Goal: Task Accomplishment & Management: Complete application form

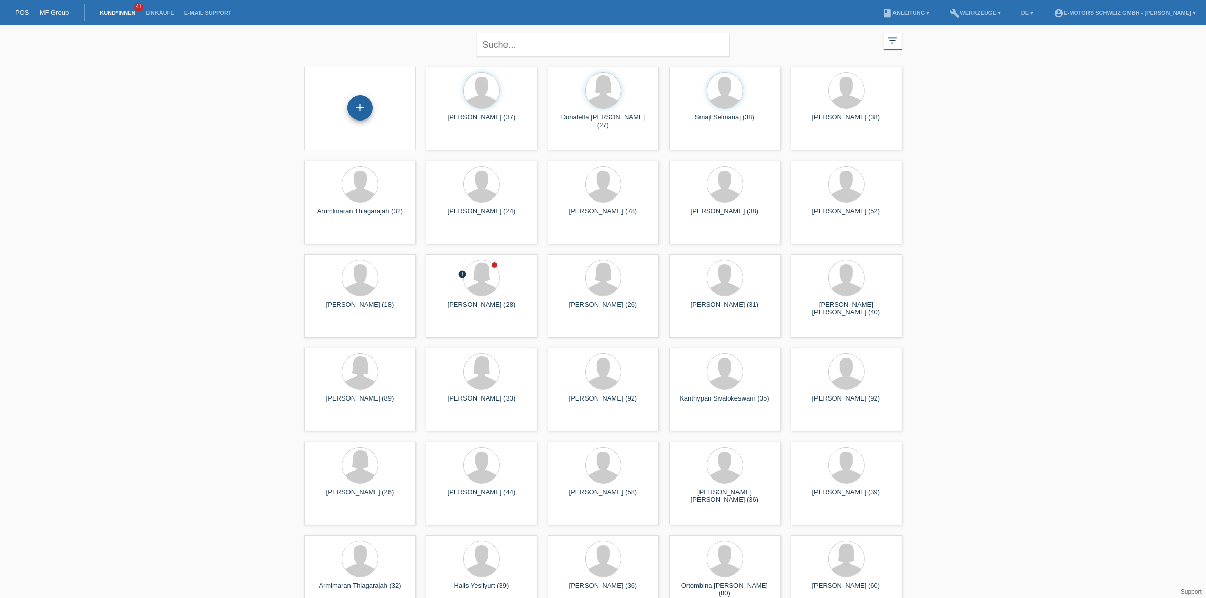
click at [363, 106] on div "+" at bounding box center [360, 107] width 25 height 25
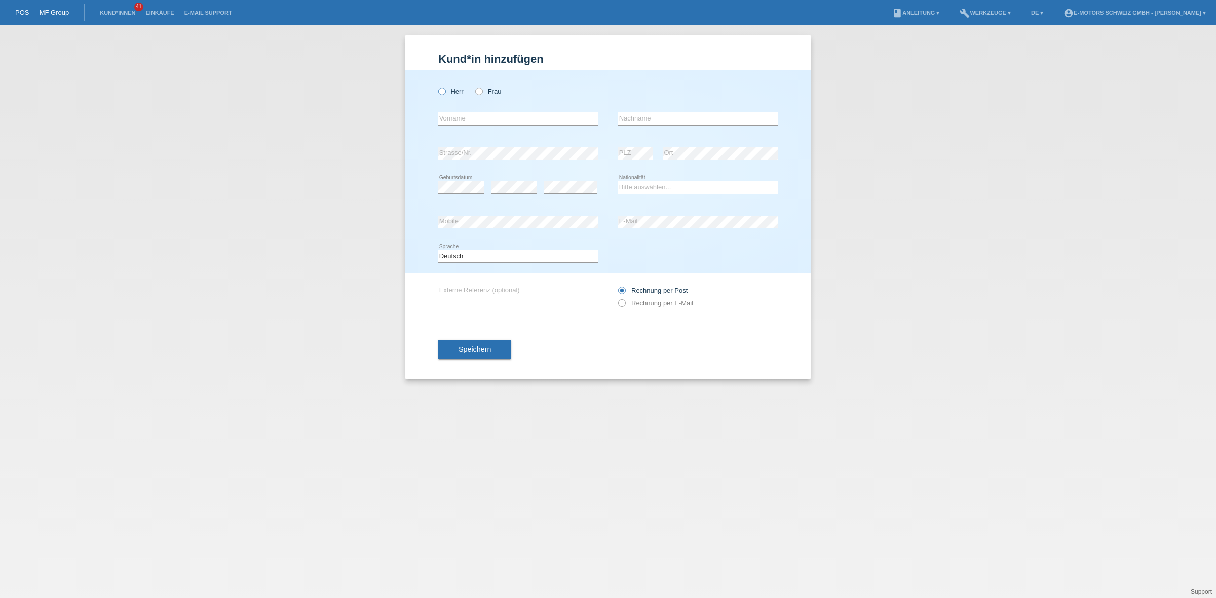
click at [446, 89] on label "Herr" at bounding box center [450, 92] width 25 height 8
click at [445, 89] on input "Herr" at bounding box center [441, 91] width 7 height 7
radio input "true"
click at [628, 187] on select "Bitte auswählen... Schweiz Deutschland Liechtenstein Österreich ------------ Af…" at bounding box center [698, 187] width 160 height 12
select select "TN"
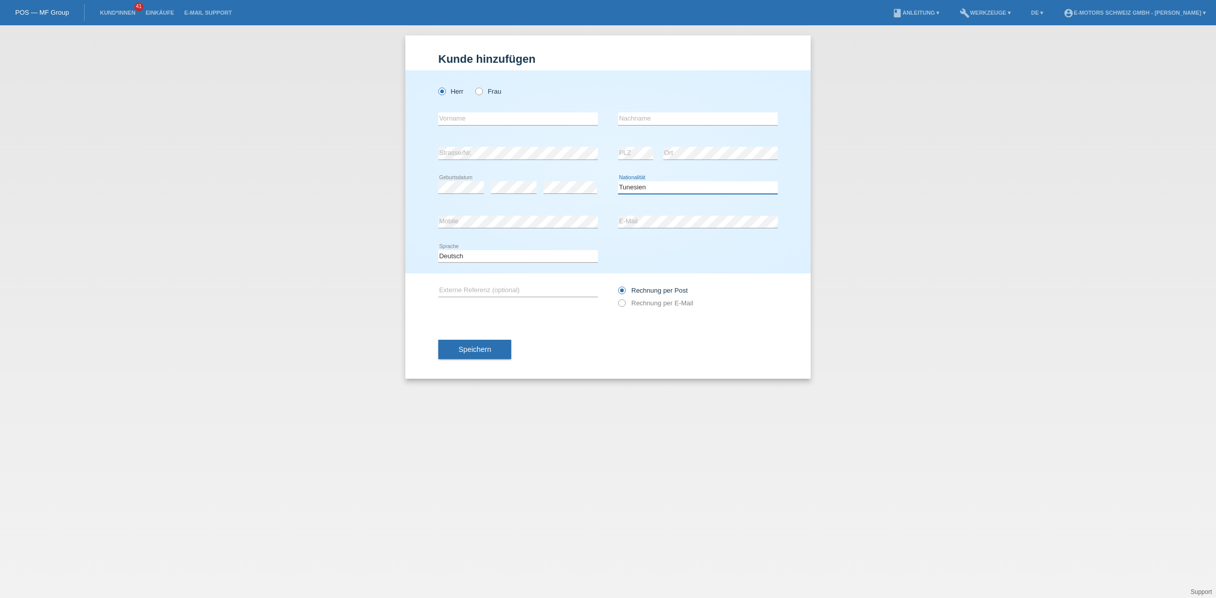
click at [618, 181] on select "Bitte auswählen... Schweiz Deutschland Liechtenstein Österreich ------------ Af…" at bounding box center [698, 187] width 160 height 12
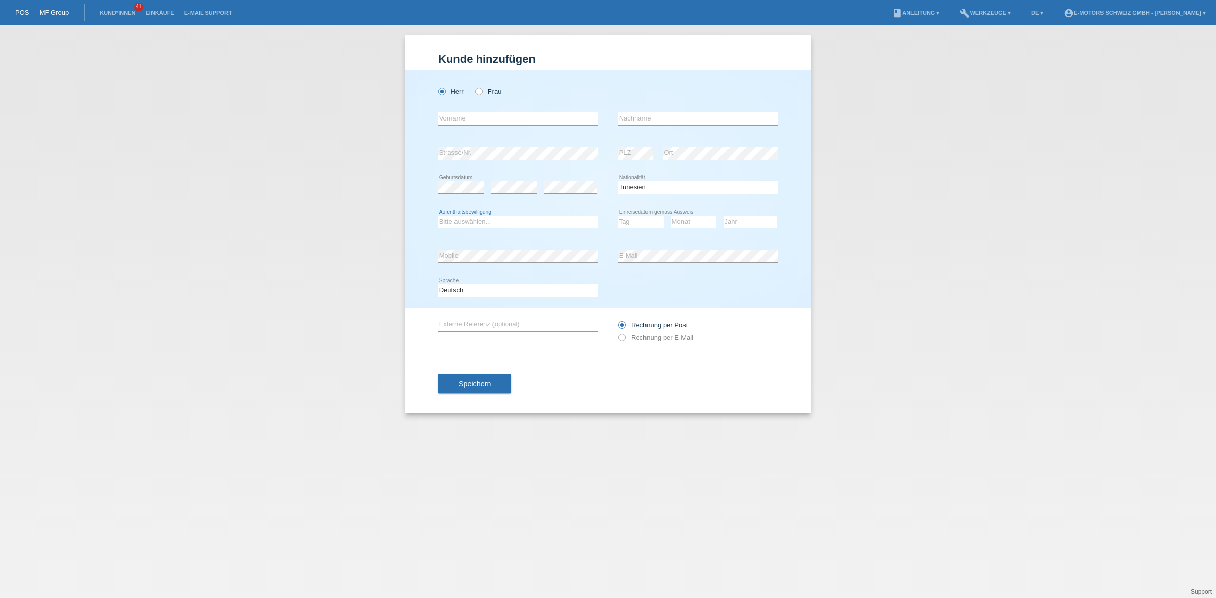
click at [522, 223] on select "Bitte auswählen... C B B - Flüchtlingsstatus Andere" at bounding box center [518, 222] width 160 height 12
select select "C"
click at [438, 216] on select "Bitte auswählen... C B B - Flüchtlingsstatus Andere" at bounding box center [518, 222] width 160 height 12
click at [629, 218] on select "Tag 01 02 03 04 05 06 07 08 09 10 11" at bounding box center [641, 222] width 46 height 12
select select "24"
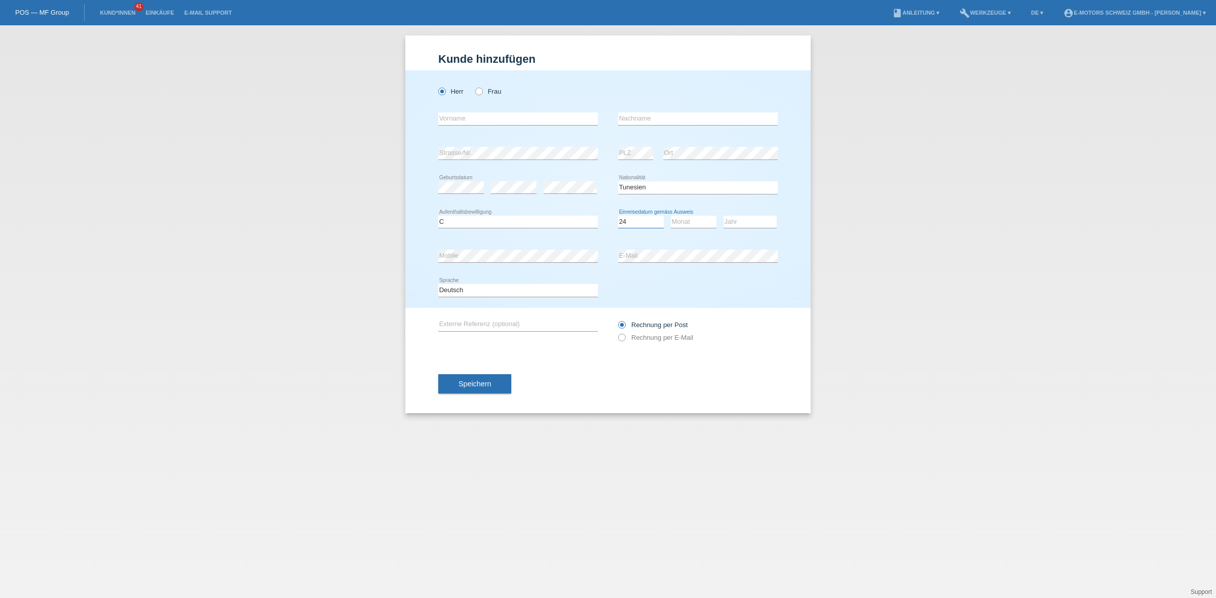
click at [618, 216] on select "Tag 01 02 03 04 05 06 07 08 09 10 11" at bounding box center [641, 222] width 46 height 12
click at [680, 225] on select "Monat 01 02 03 04 05 06 07 08 09 10 11" at bounding box center [694, 222] width 46 height 12
select select "11"
click at [671, 216] on select "Monat 01 02 03 04 05 06 07 08 09 10 11" at bounding box center [694, 222] width 46 height 12
drag, startPoint x: 746, startPoint y: 219, endPoint x: 738, endPoint y: 220, distance: 8.2
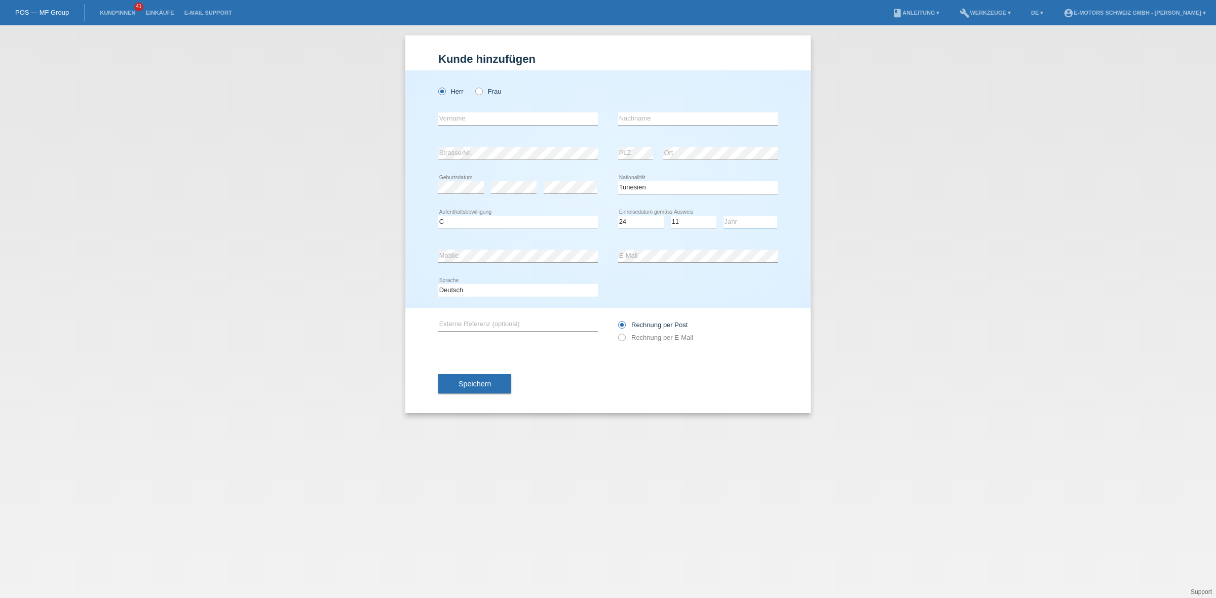
click at [746, 219] on select "Jahr 2025 2024 2023 2022 2021 2020 2019 2018 2017 2016 2015 2014 2013 2012 2011…" at bounding box center [749, 222] width 53 height 12
select select "2005"
click at [723, 216] on select "Jahr 2025 2024 2023 2022 2021 2020 2019 2018 2017 2016 2015 2014 2013 2012 2011…" at bounding box center [749, 222] width 53 height 12
click at [503, 117] on input "text" at bounding box center [518, 118] width 160 height 13
type input "Hamza"
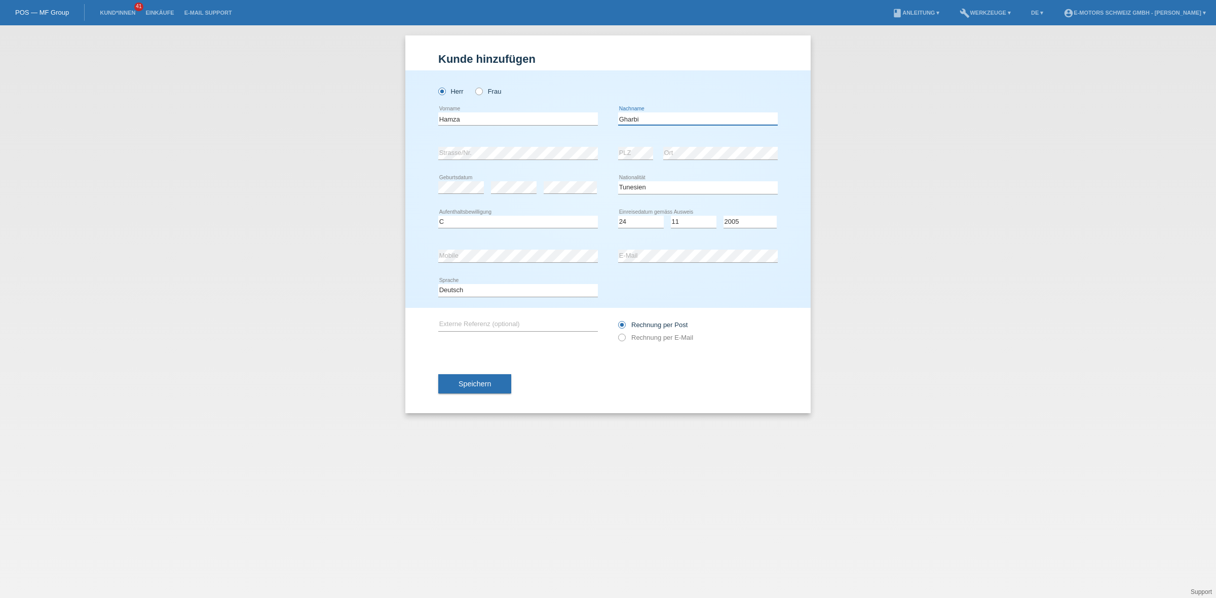
type input "Gharbi"
click at [579, 262] on div "error Mobile error E-Mail" at bounding box center [607, 256] width 339 height 34
click at [496, 247] on div "error Mobile" at bounding box center [518, 256] width 160 height 34
click at [510, 262] on div "error Mobile" at bounding box center [518, 256] width 160 height 13
click at [502, 374] on button "Speichern" at bounding box center [474, 383] width 73 height 19
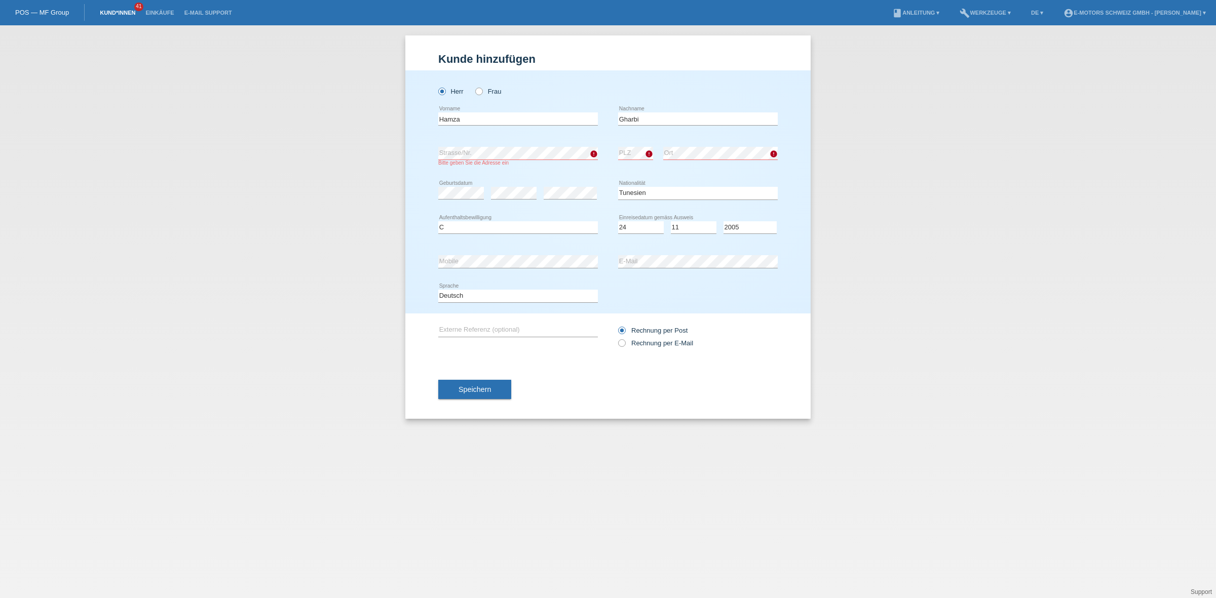
click at [122, 13] on link "Kund*innen" at bounding box center [118, 13] width 46 height 6
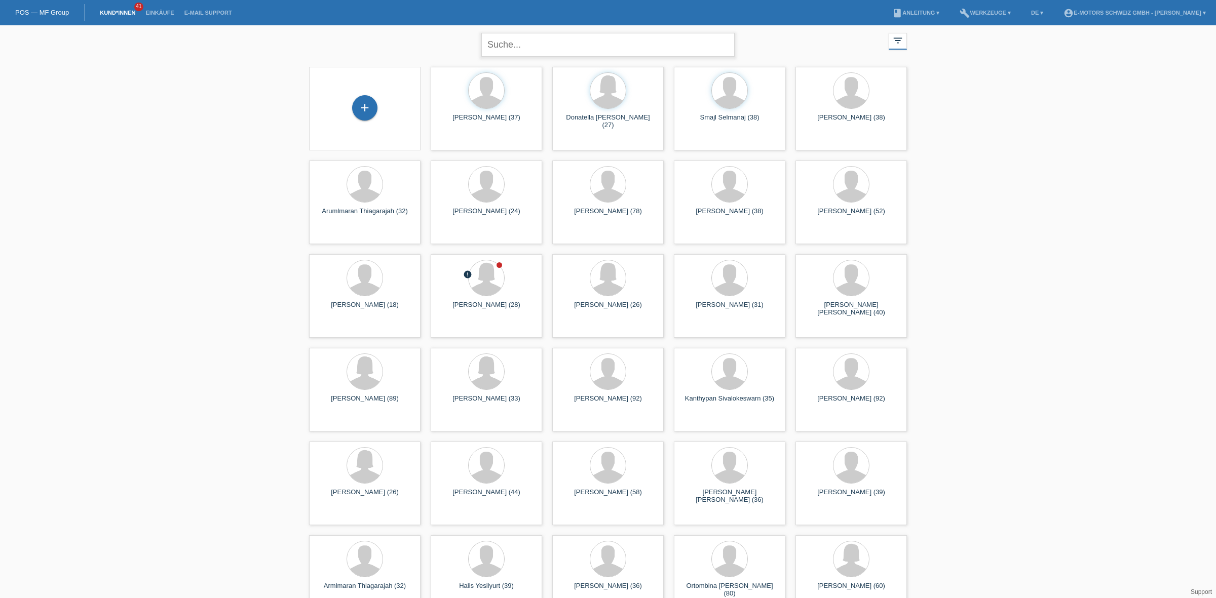
click at [512, 46] on input "text" at bounding box center [607, 45] width 253 height 24
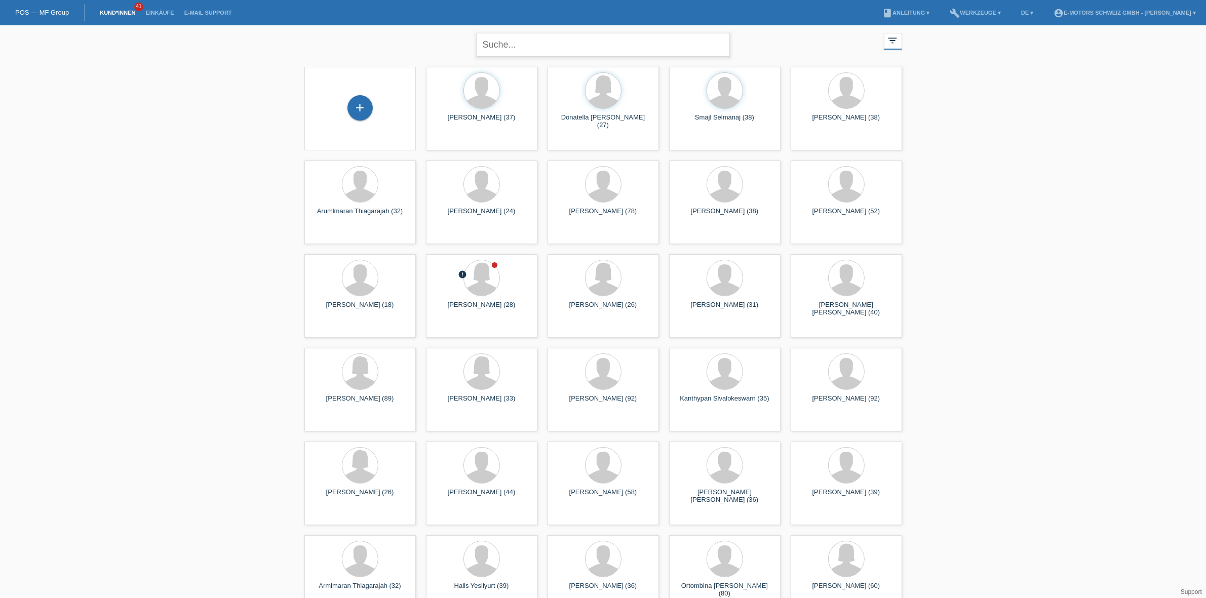
paste input "Hamza"
type input "Hamza"
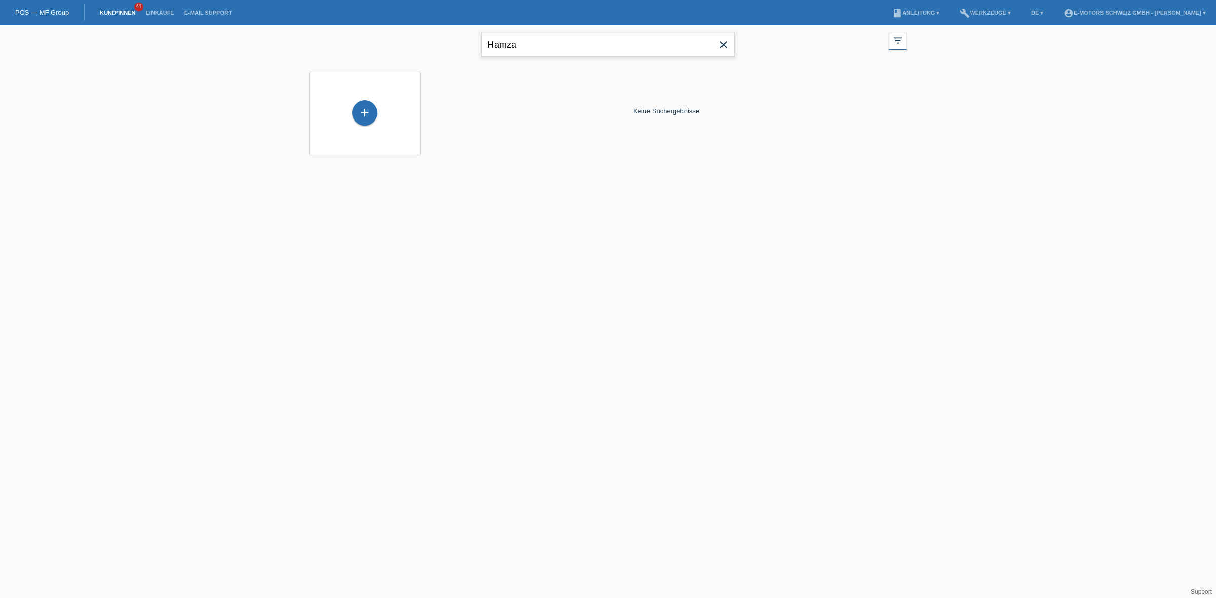
click at [506, 44] on input "Hamza" at bounding box center [607, 45] width 253 height 24
click at [901, 39] on icon "filter_list" at bounding box center [897, 40] width 11 height 11
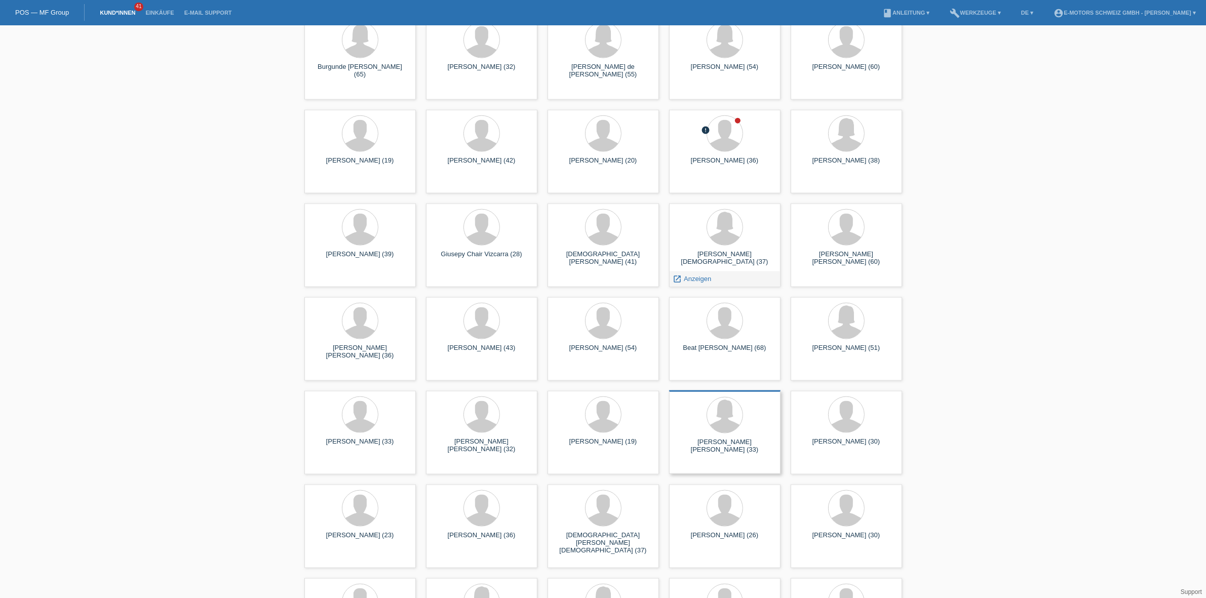
scroll to position [1457, 0]
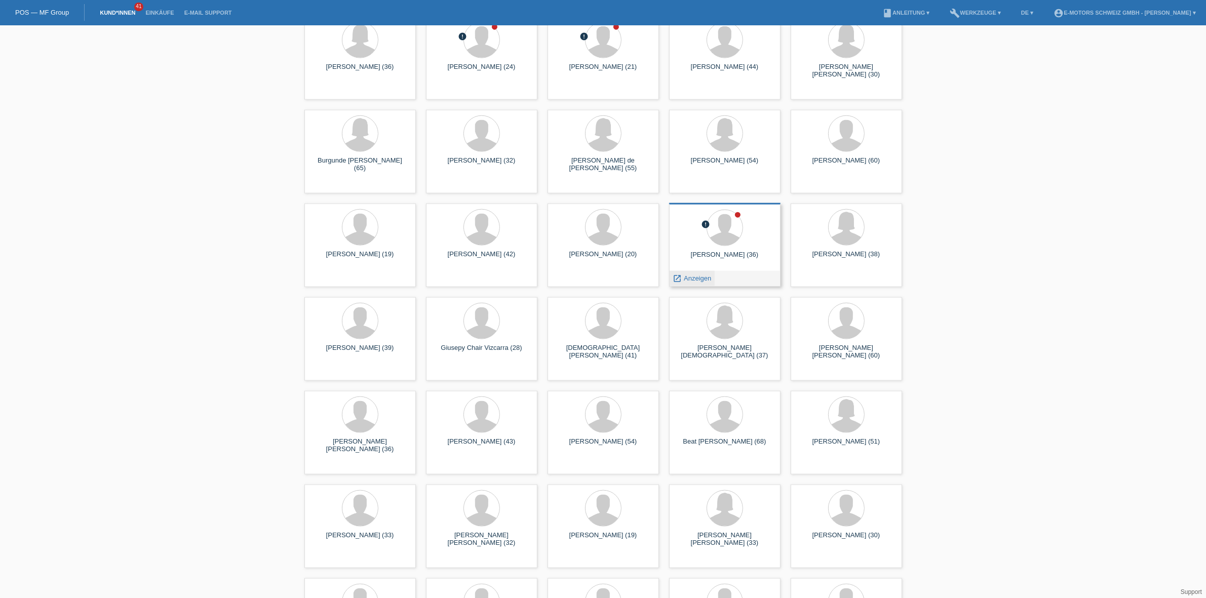
click at [685, 280] on span "Anzeigen" at bounding box center [697, 279] width 27 height 8
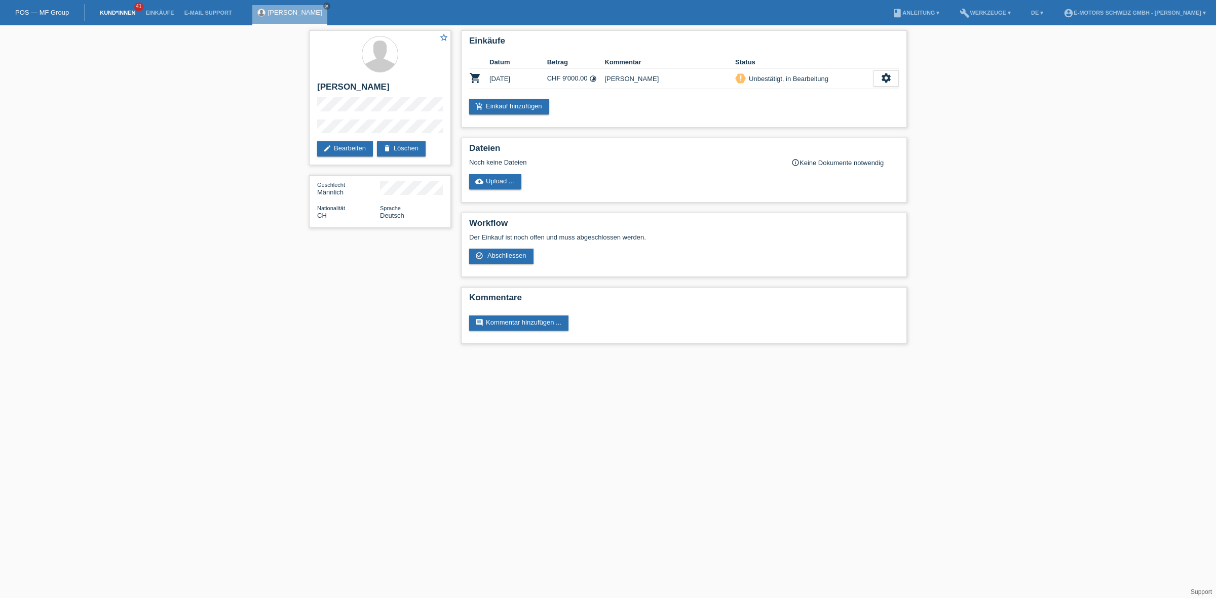
click at [131, 11] on link "Kund*innen" at bounding box center [118, 13] width 46 height 6
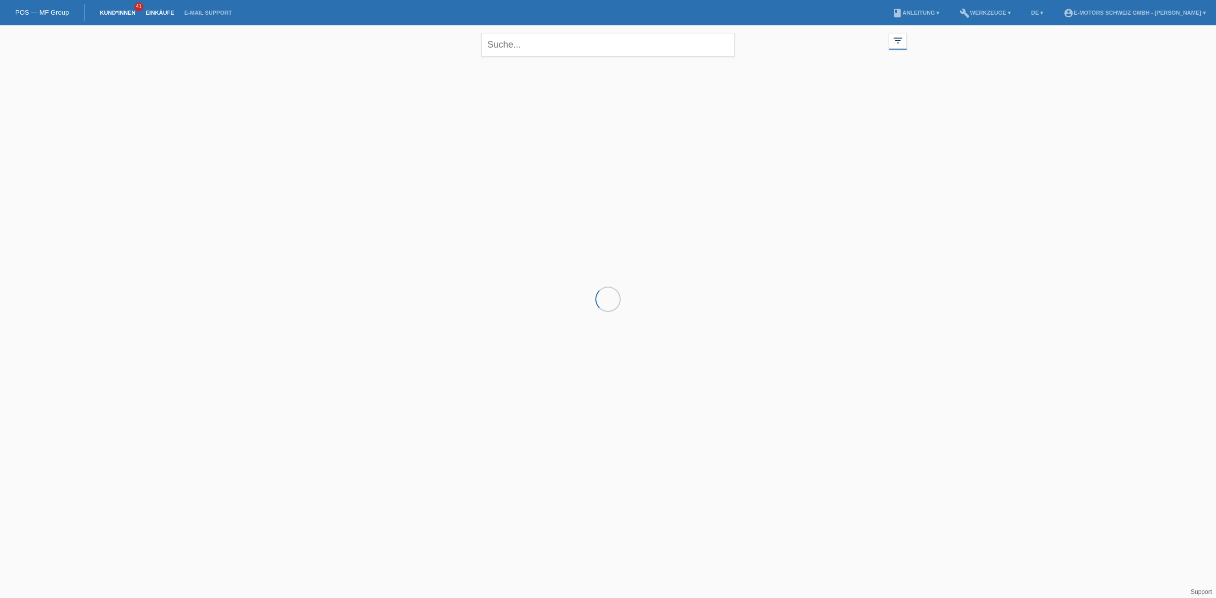
click at [150, 11] on link "Einkäufe" at bounding box center [159, 13] width 39 height 6
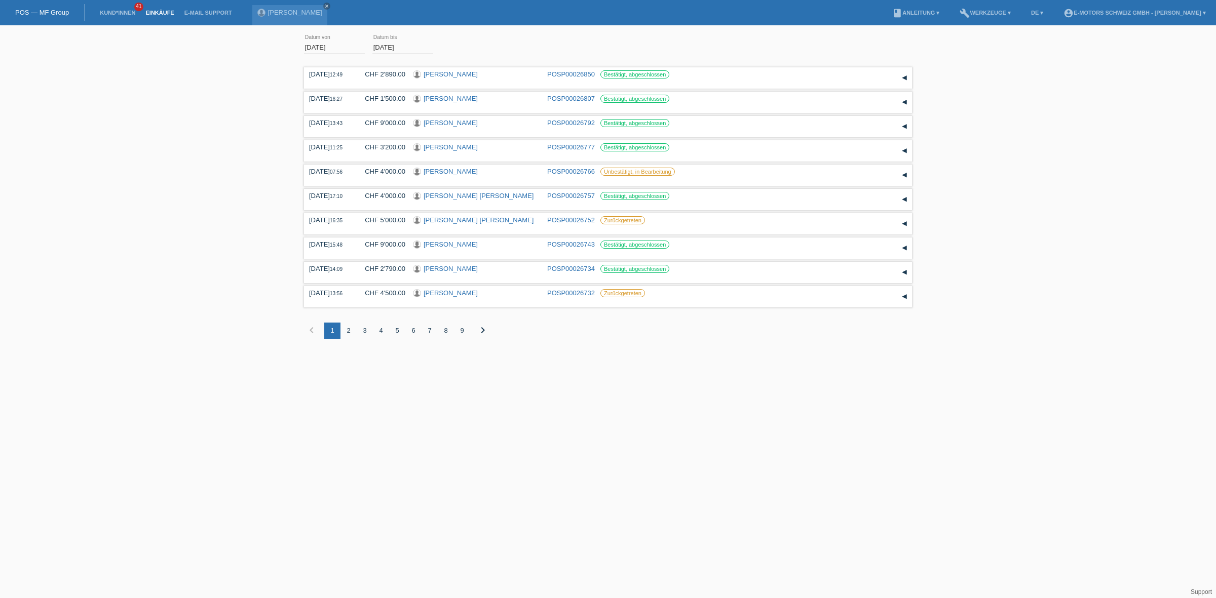
click at [482, 332] on icon "chevron_right" at bounding box center [483, 330] width 12 height 12
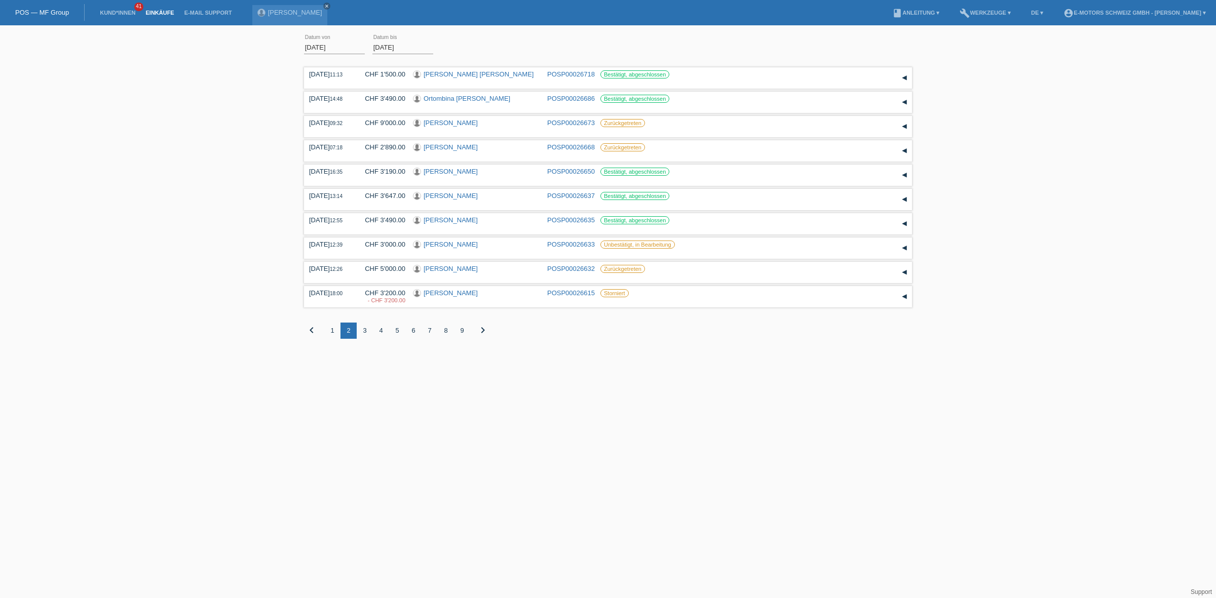
drag, startPoint x: 461, startPoint y: 69, endPoint x: 152, endPoint y: 110, distance: 311.8
click at [152, 110] on div "[DATE] error Datum von [DATE] error Datum bis Übernehmen 11:13 Datum" at bounding box center [608, 192] width 1216 height 324
click at [142, 140] on div "[DATE] error Datum von [DATE] error Datum bis Übernehmen 11:13 Datum" at bounding box center [608, 192] width 1216 height 324
click at [148, 193] on div "01.08.2025 error Datum von 31.08.2025 error Datum bis Übernehmen 11:13 Datum" at bounding box center [608, 192] width 1216 height 324
click at [153, 14] on link "Einkäufe" at bounding box center [159, 13] width 39 height 6
